Goal: Find specific page/section: Find specific page/section

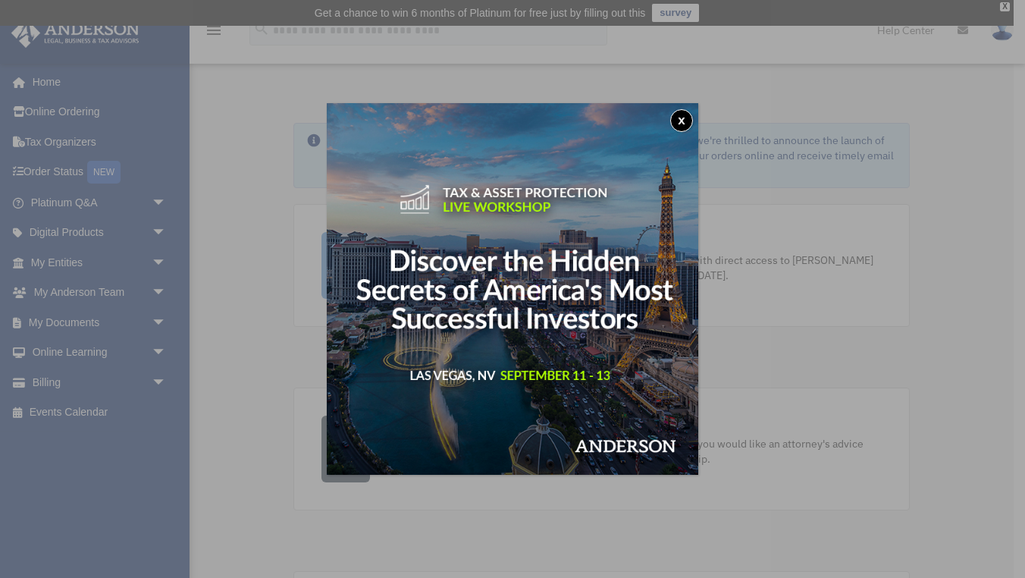
click at [681, 124] on button "x" at bounding box center [681, 120] width 23 height 23
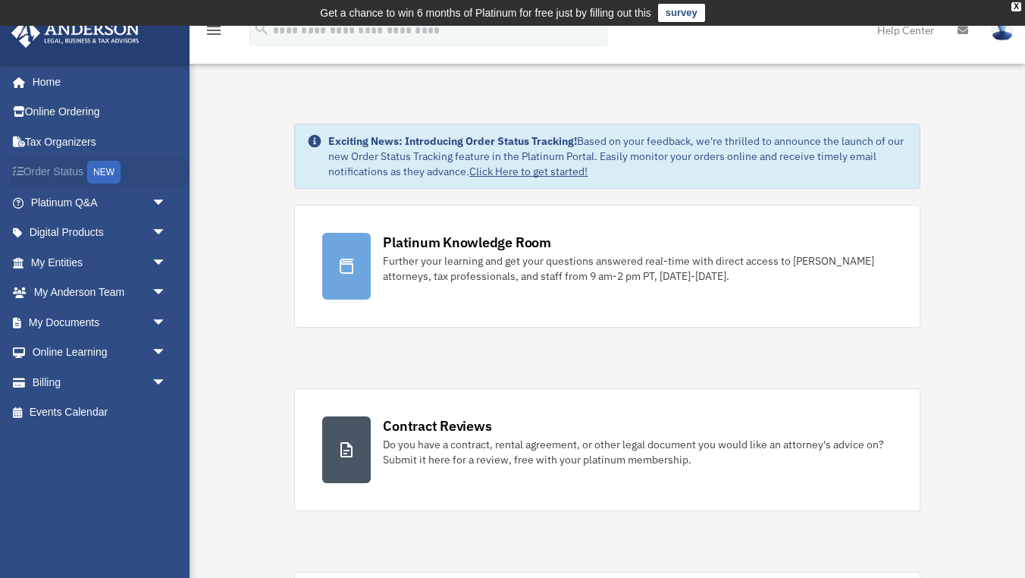
click at [72, 163] on link "Order Status NEW" at bounding box center [100, 172] width 179 height 31
click at [167, 260] on span "arrow_drop_down" at bounding box center [167, 262] width 30 height 31
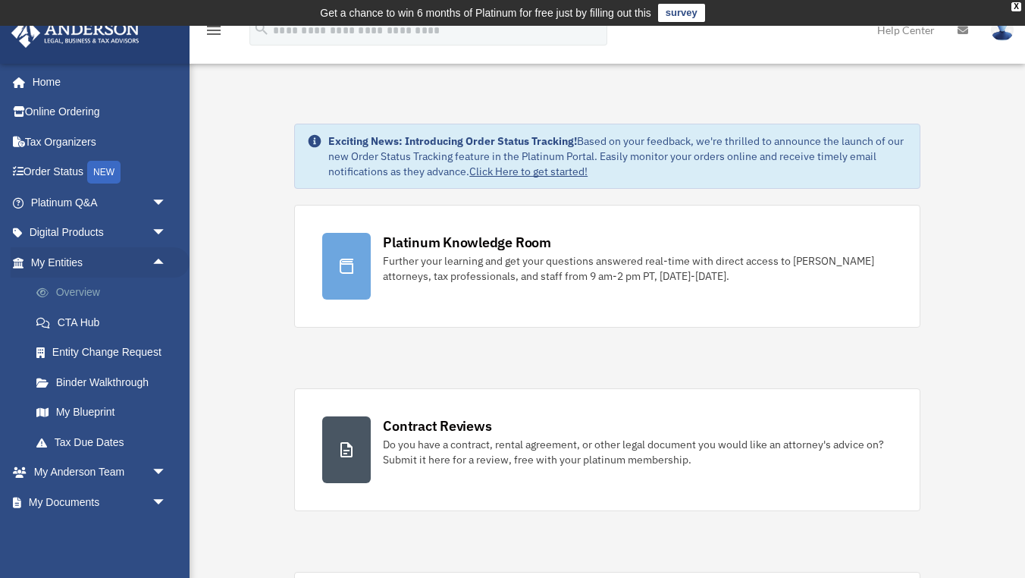
click at [108, 287] on link "Overview" at bounding box center [105, 292] width 168 height 30
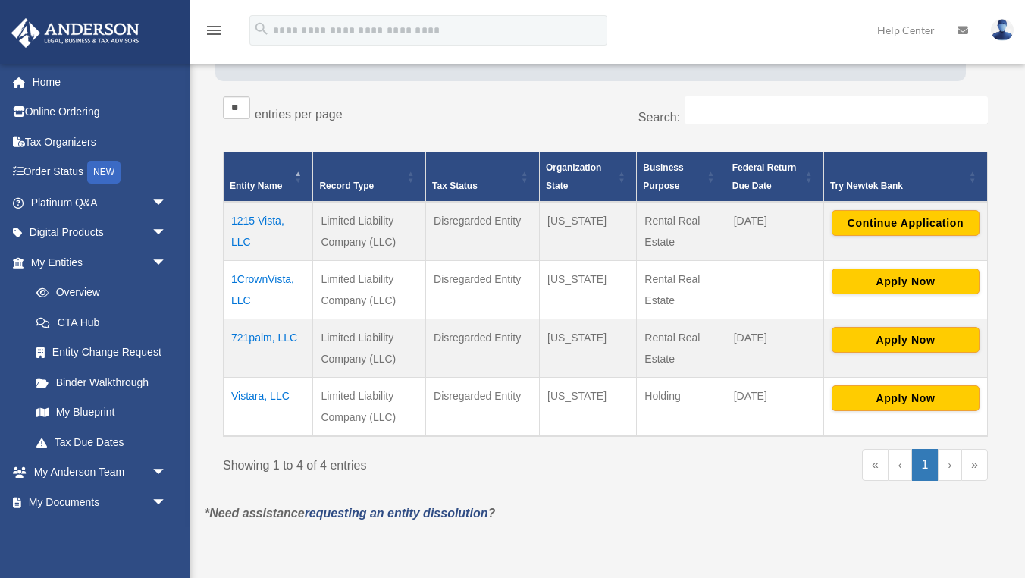
scroll to position [252, 0]
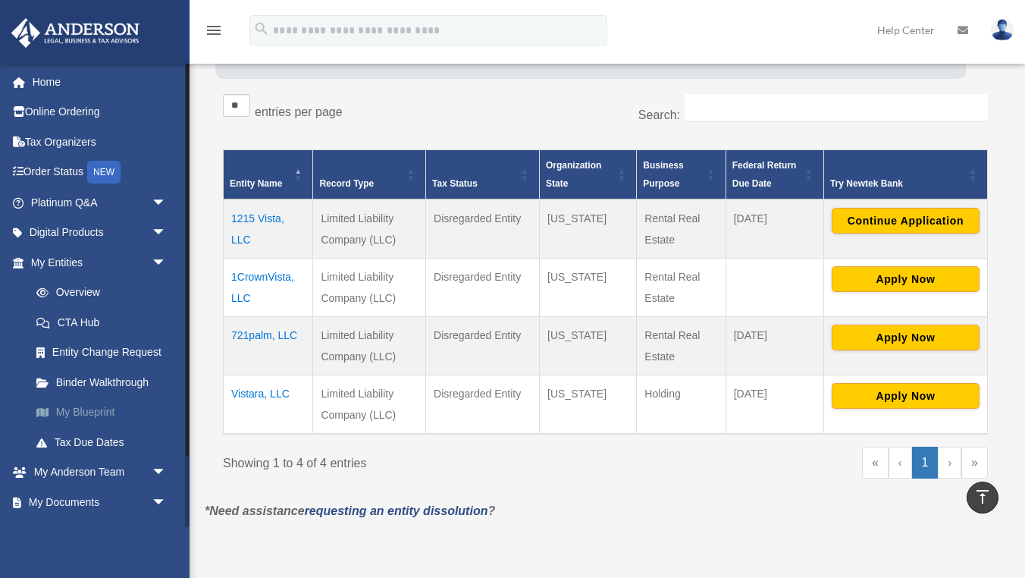
click at [105, 415] on link "My Blueprint" at bounding box center [105, 412] width 168 height 30
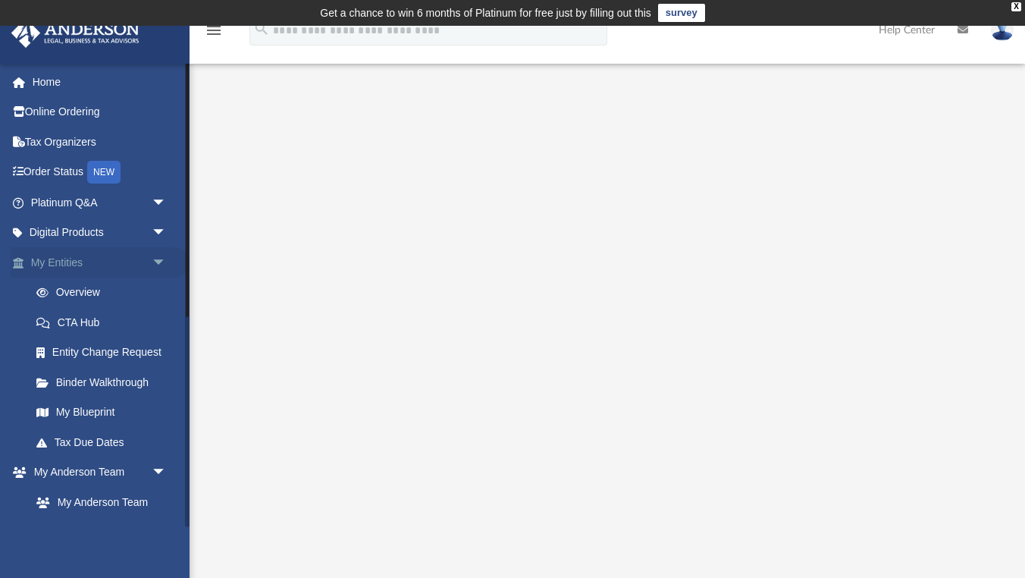
click at [92, 258] on link "My Entities arrow_drop_down" at bounding box center [100, 262] width 179 height 30
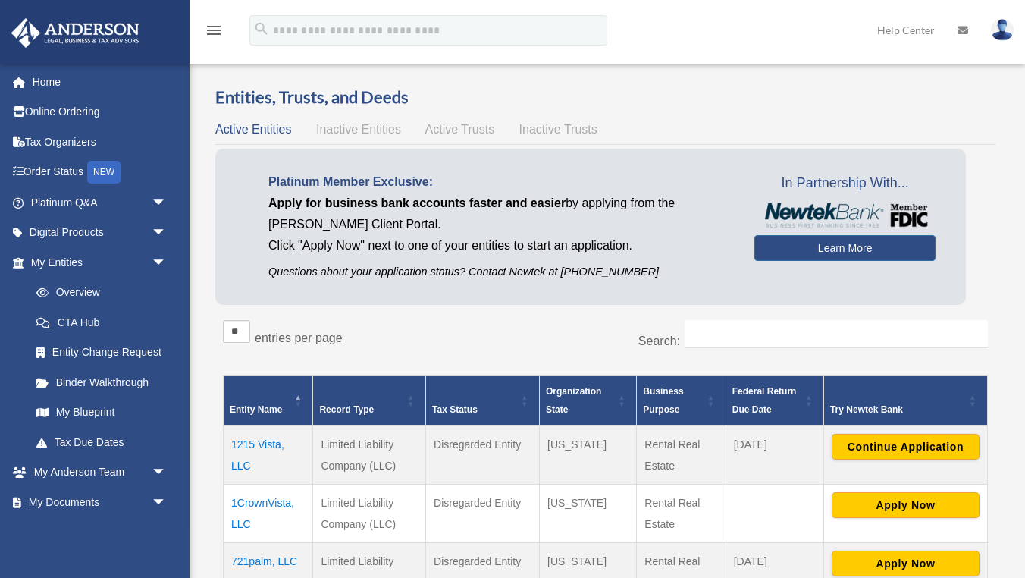
click at [1003, 19] on img at bounding box center [1002, 30] width 23 height 22
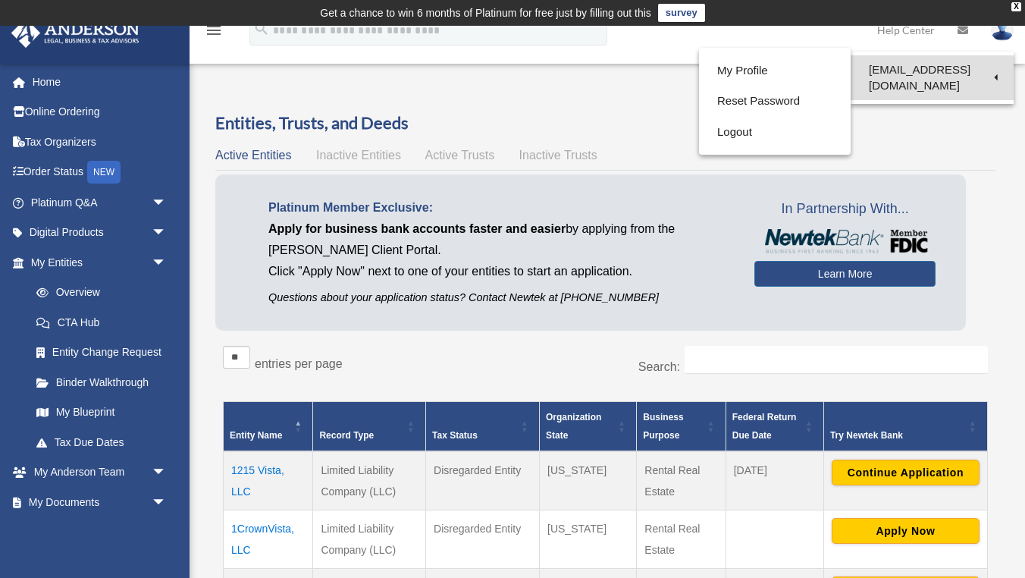
click at [978, 68] on link "[EMAIL_ADDRESS][DOMAIN_NAME]" at bounding box center [931, 77] width 163 height 45
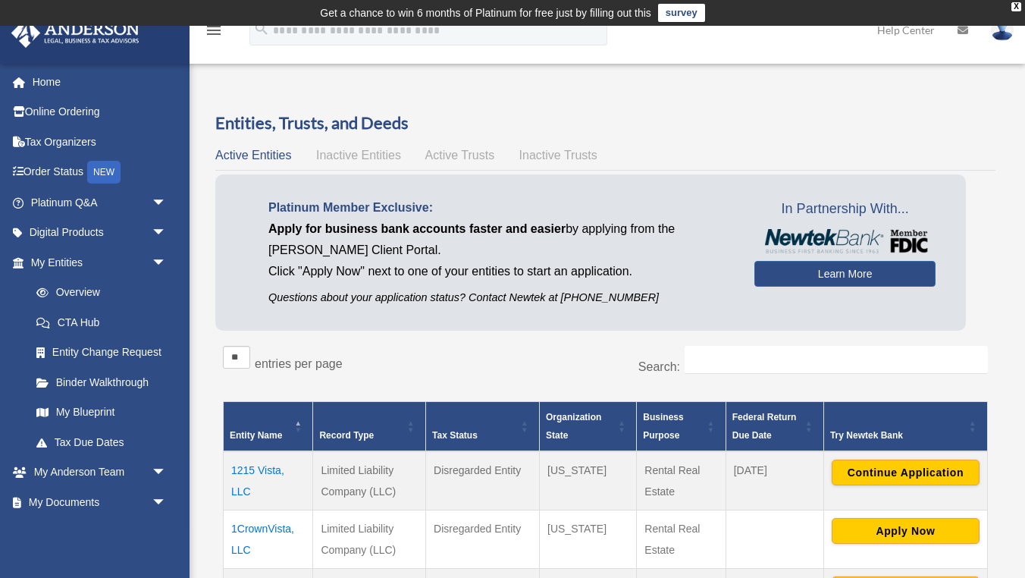
click at [999, 39] on img at bounding box center [1002, 30] width 23 height 22
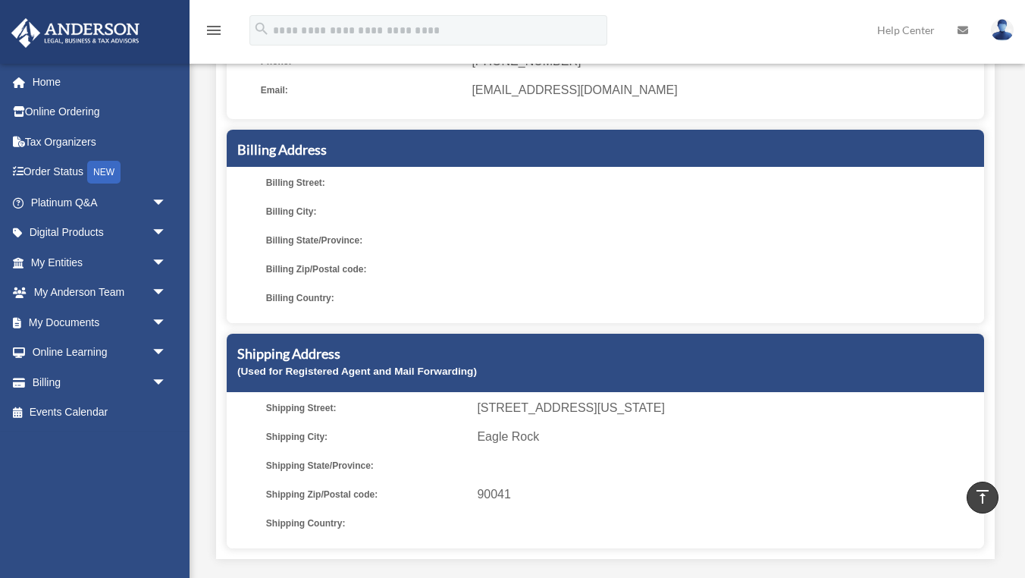
scroll to position [188, 0]
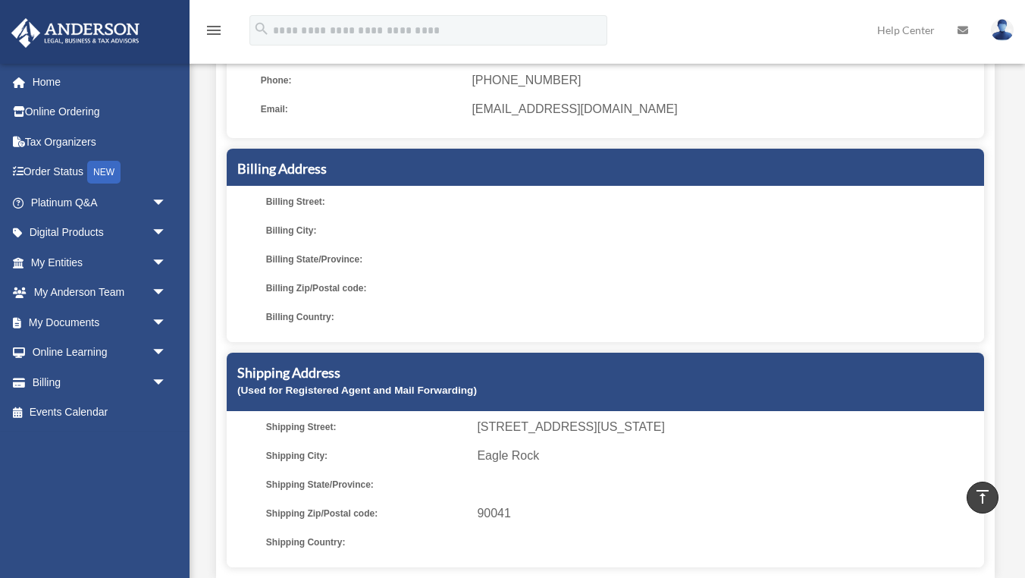
click at [509, 399] on div "Shipping Address (Used for Registered Agent and Mail Forwarding)" at bounding box center [605, 381] width 757 height 58
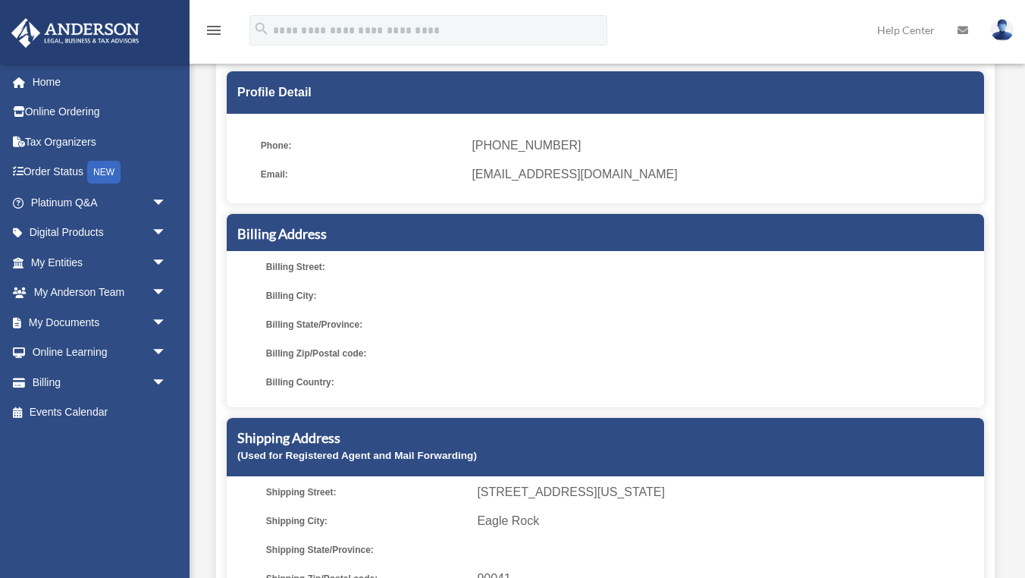
scroll to position [340, 0]
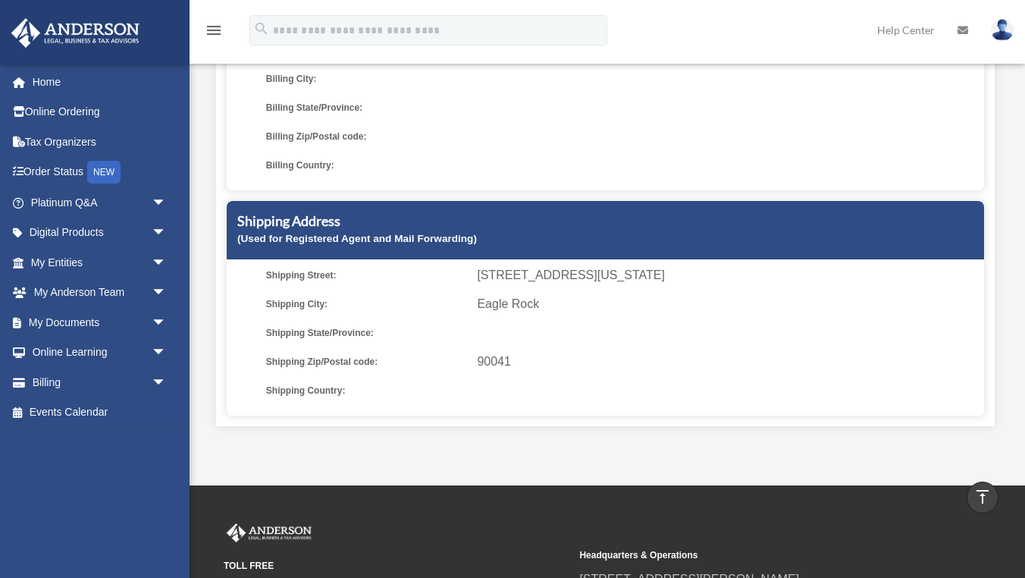
click at [529, 377] on ul "[GEOGRAPHIC_DATA]: [STREET_ADDRESS][US_STATE] [GEOGRAPHIC_DATA]: [GEOGRAPHIC_DA…" at bounding box center [605, 333] width 747 height 136
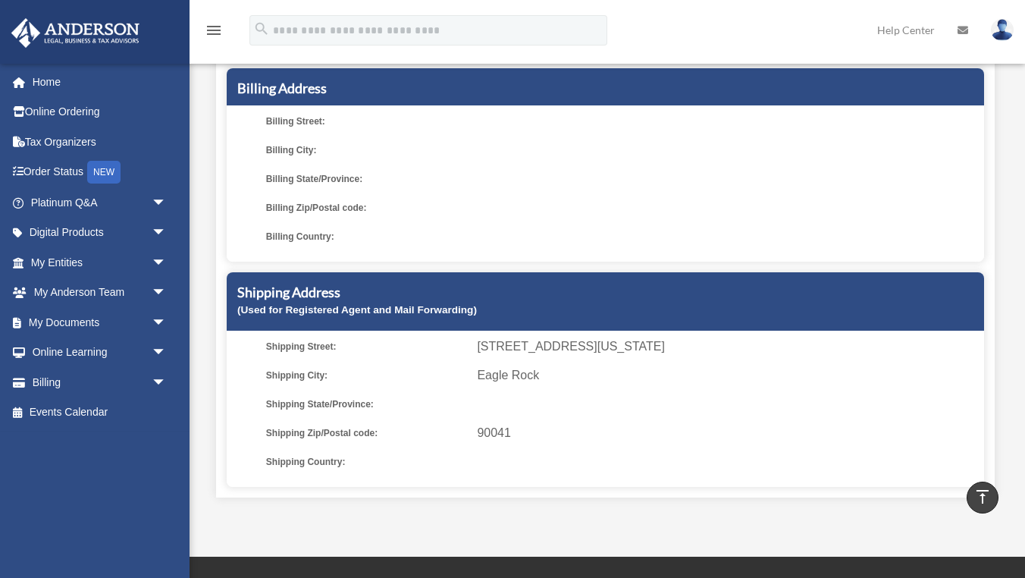
scroll to position [265, 0]
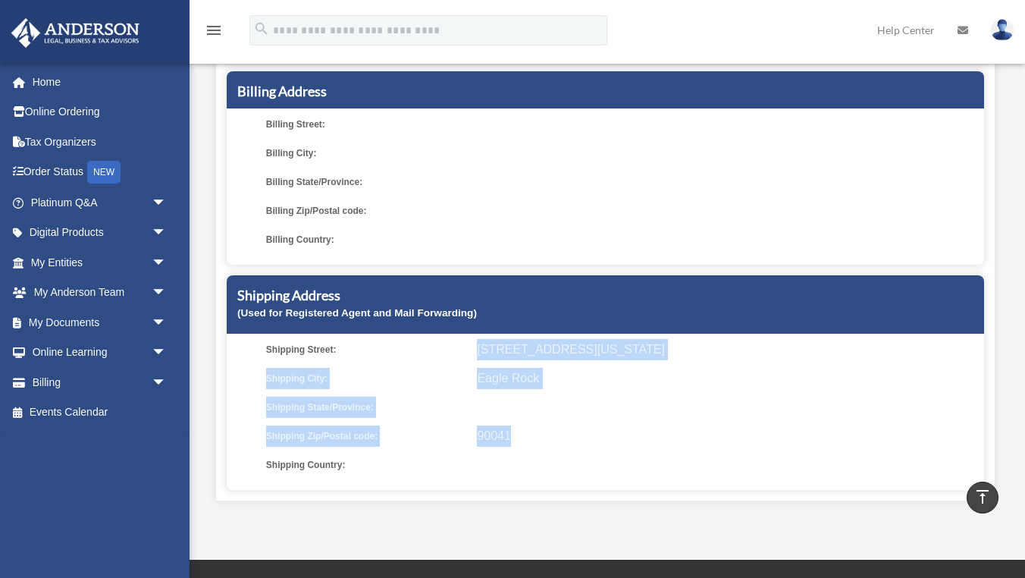
drag, startPoint x: 476, startPoint y: 348, endPoint x: 508, endPoint y: 440, distance: 97.1
click at [508, 440] on ul "[GEOGRAPHIC_DATA]: [STREET_ADDRESS][US_STATE] [GEOGRAPHIC_DATA]: [GEOGRAPHIC_DA…" at bounding box center [605, 407] width 747 height 136
click at [585, 425] on span "90041" at bounding box center [728, 435] width 502 height 21
